Goal: Find specific page/section: Find specific page/section

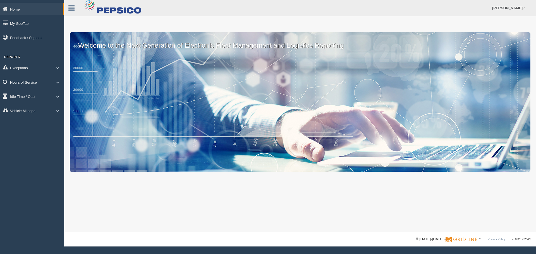
click at [35, 83] on link "Hours of Service" at bounding box center [32, 82] width 64 height 13
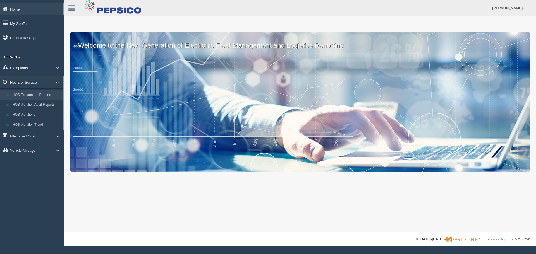
click at [42, 93] on link "HOS Explanation Reports" at bounding box center [36, 95] width 53 height 10
